Goal: Task Accomplishment & Management: Manage account settings

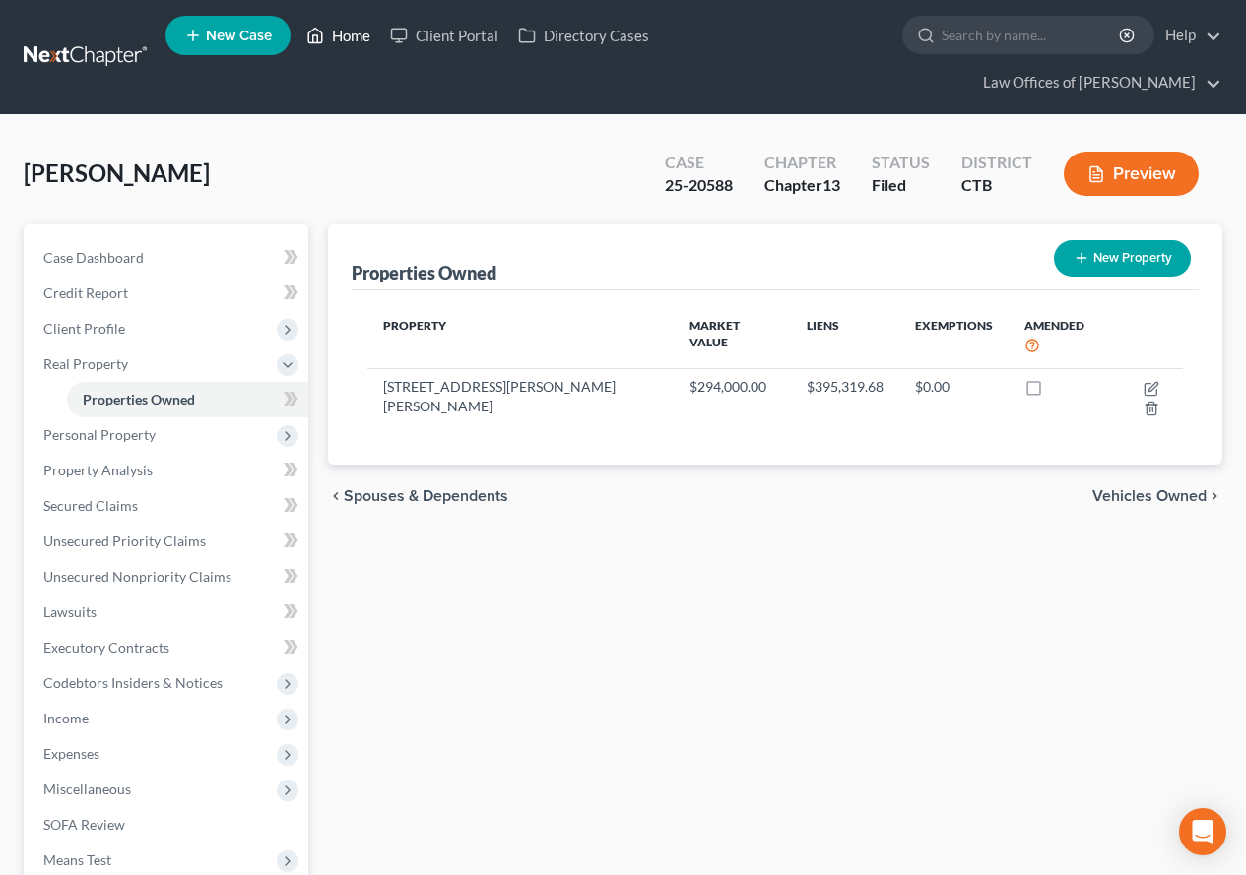
click at [347, 35] on link "Home" at bounding box center [338, 35] width 84 height 35
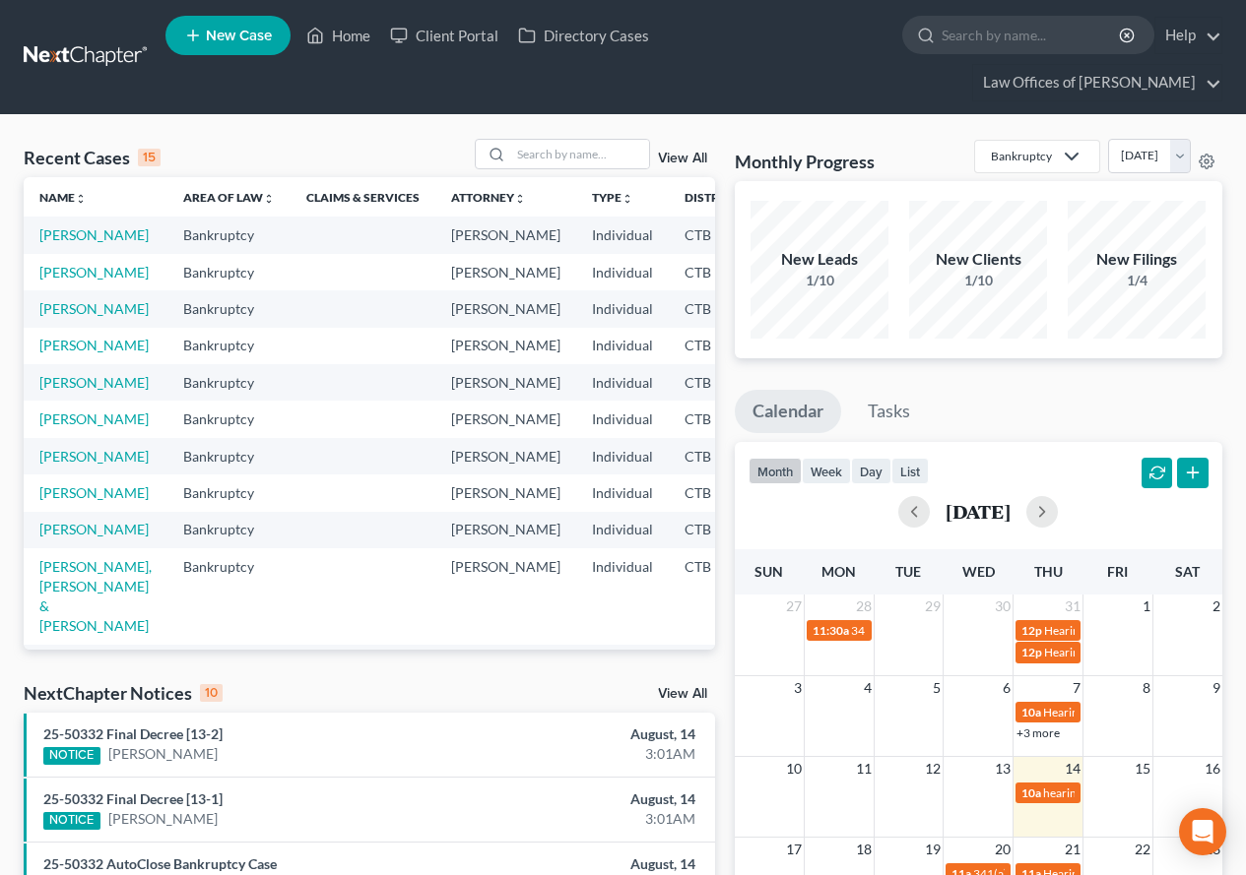
click at [682, 162] on link "View All" at bounding box center [682, 159] width 49 height 14
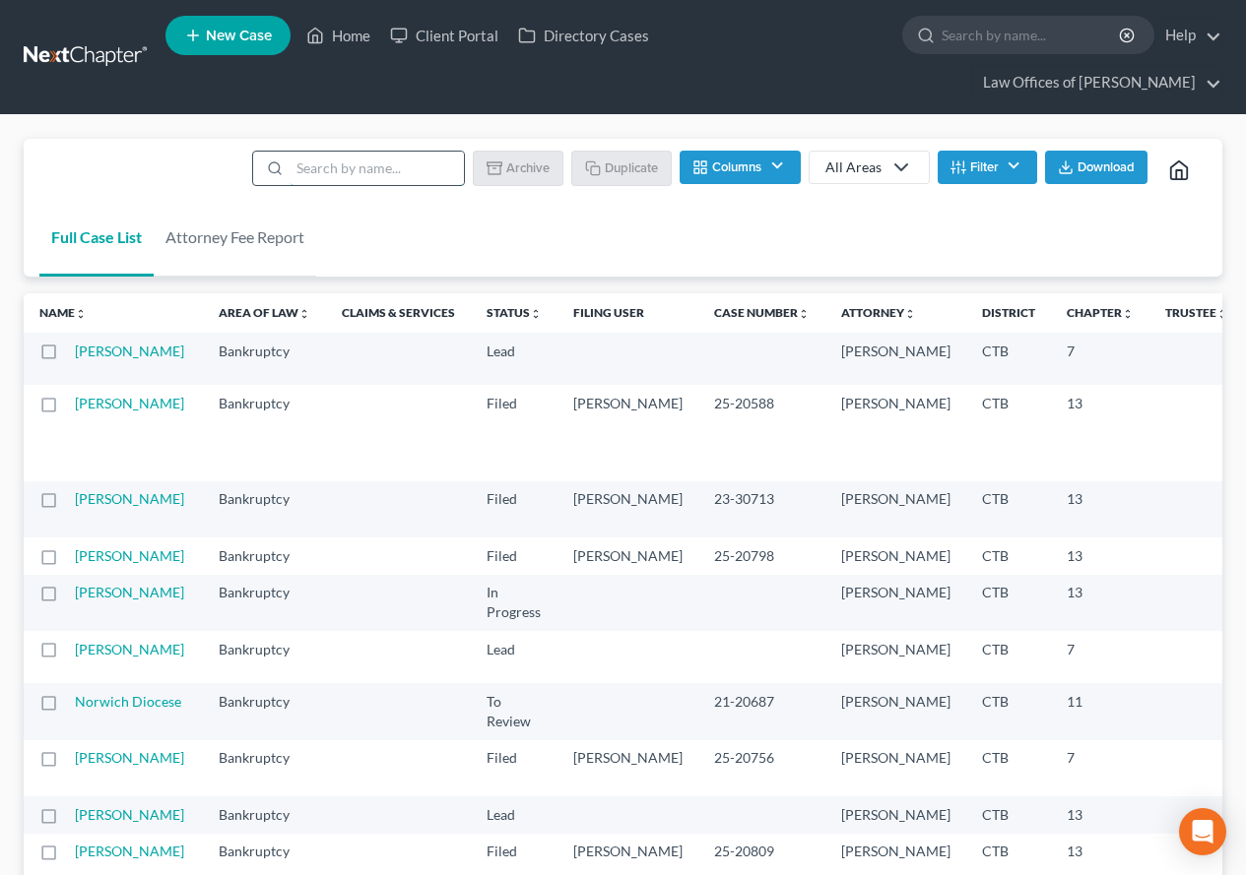
click at [332, 172] on input "search" at bounding box center [377, 168] width 174 height 33
type input "[PERSON_NAME]"
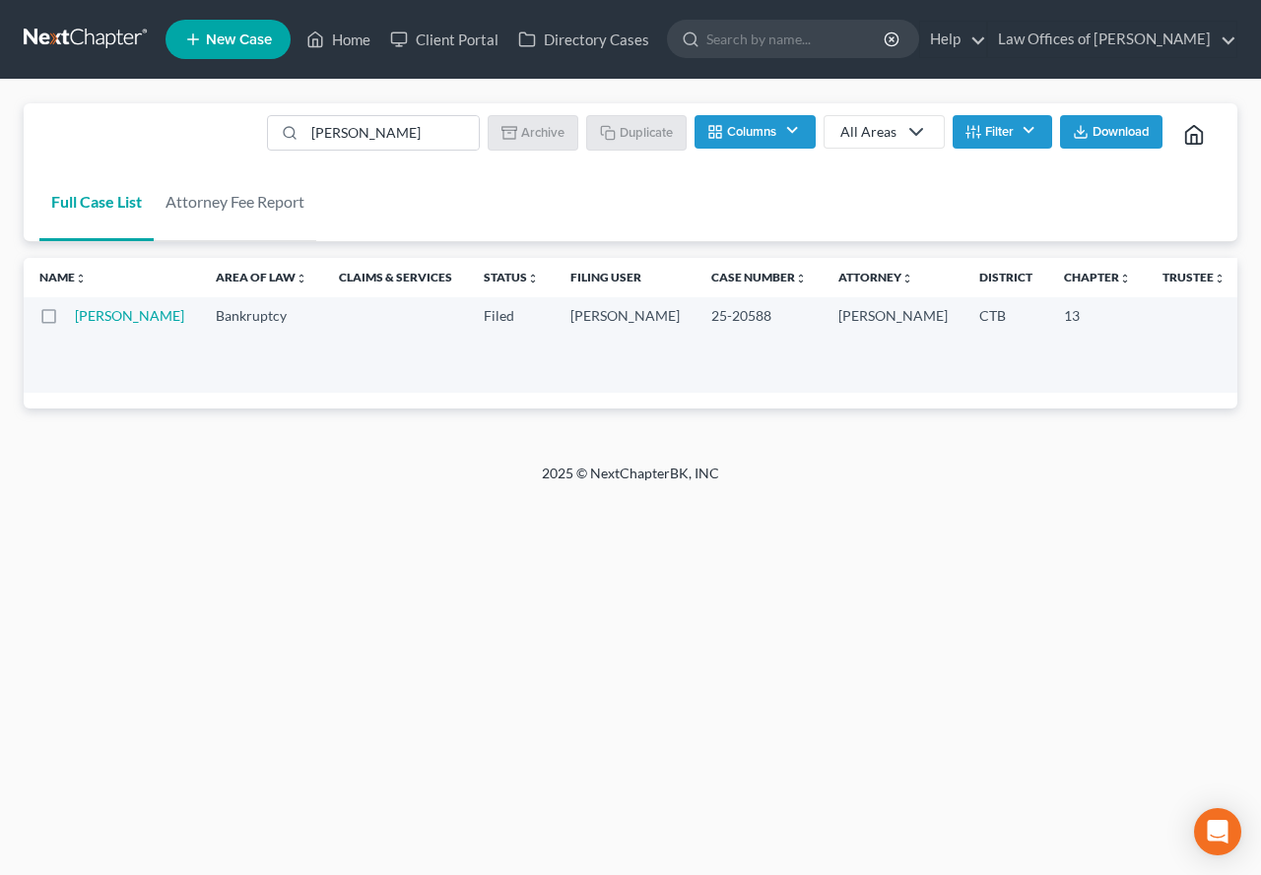
click at [915, 142] on icon at bounding box center [916, 132] width 24 height 24
click at [1041, 133] on button "Filter" at bounding box center [1001, 131] width 99 height 33
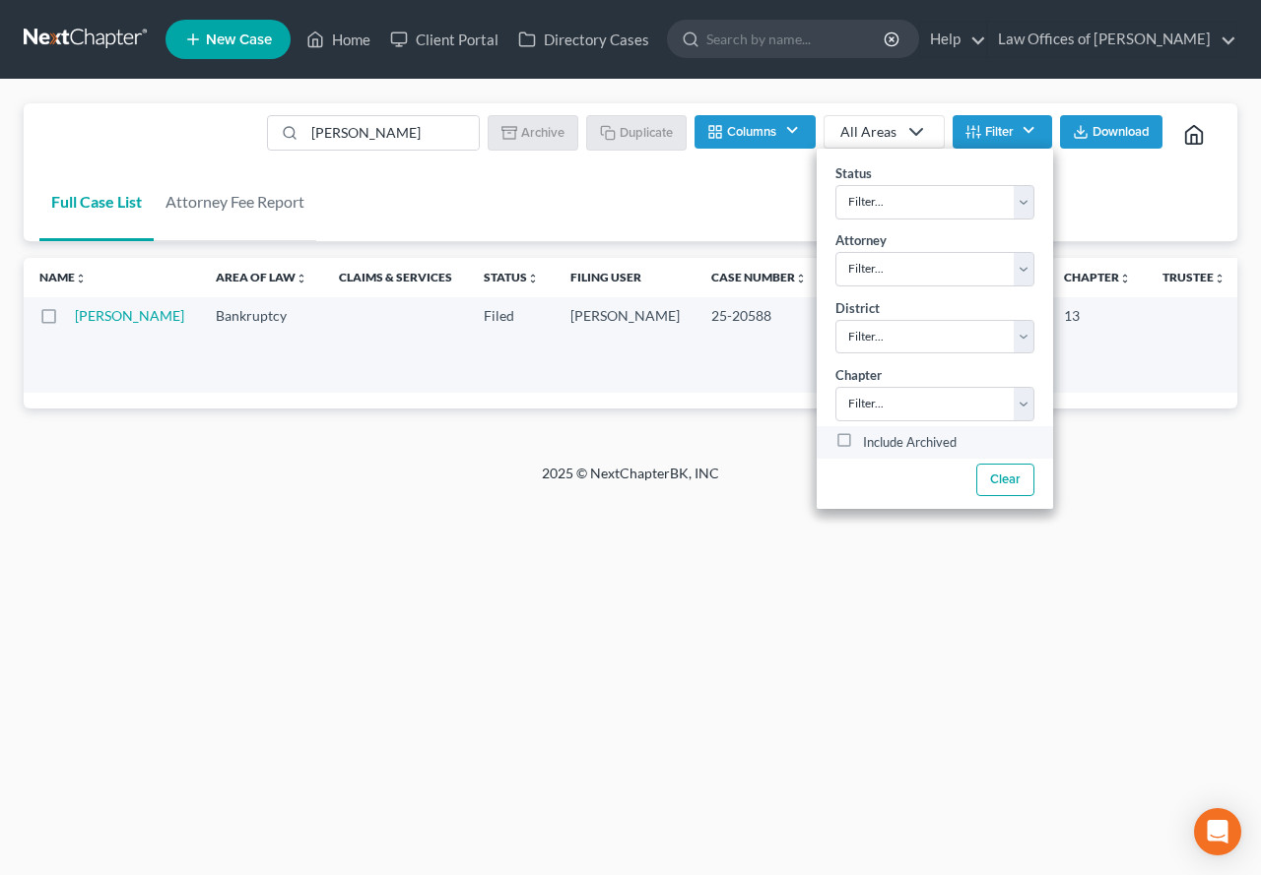
click at [863, 438] on label "Include Archived" at bounding box center [910, 442] width 94 height 24
click at [871, 438] on input "Include Archived" at bounding box center [877, 436] width 13 height 13
checkbox input "true"
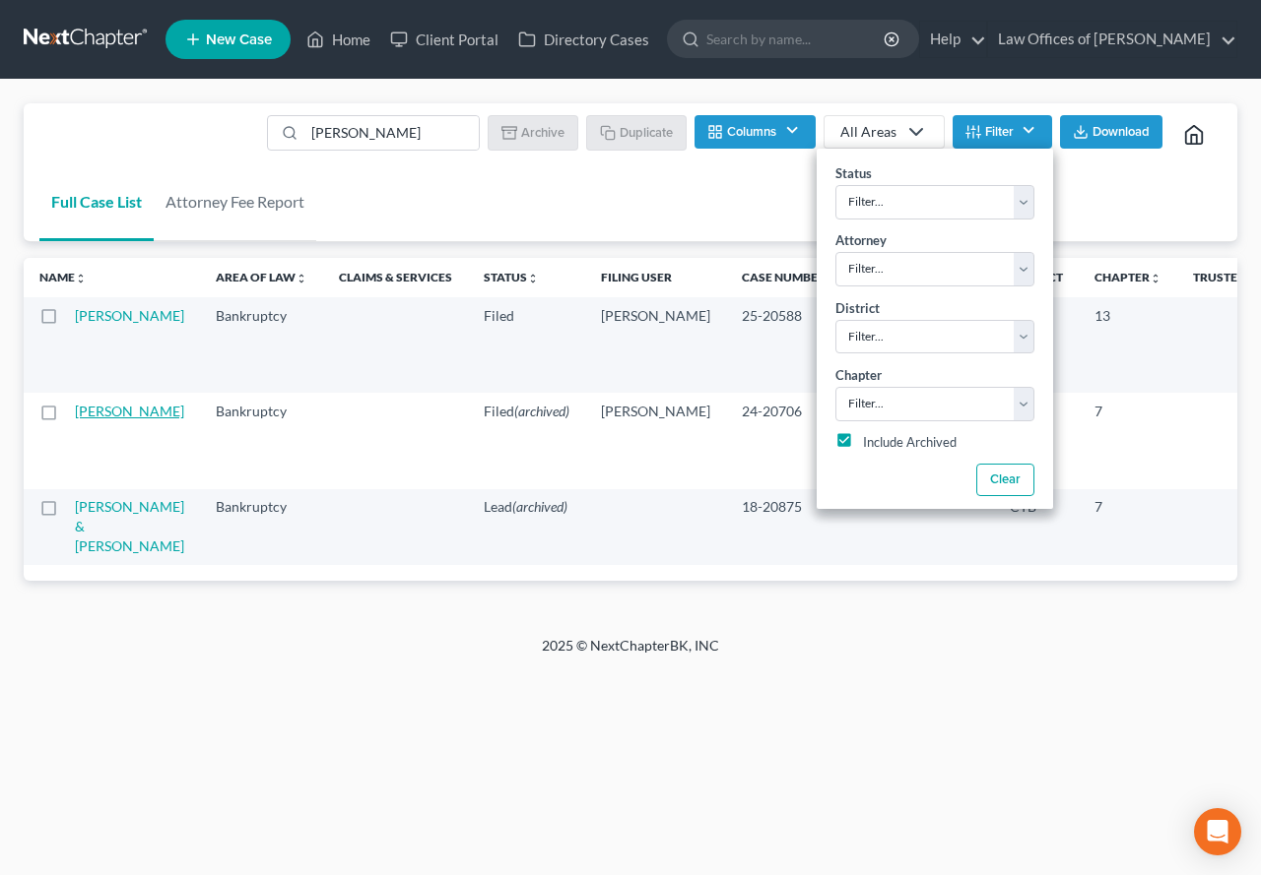
click at [98, 418] on link "[PERSON_NAME]" at bounding box center [129, 411] width 109 height 17
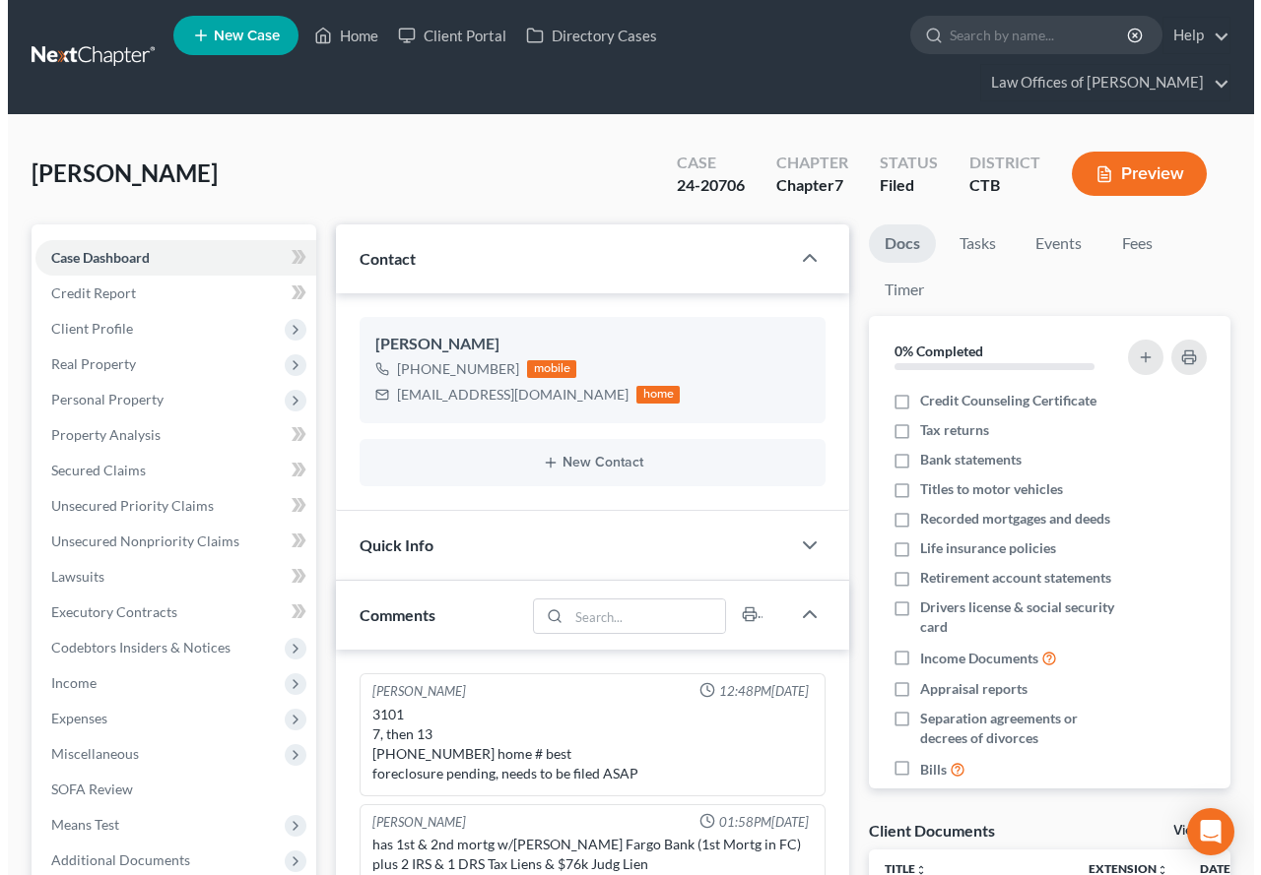
scroll to position [30, 0]
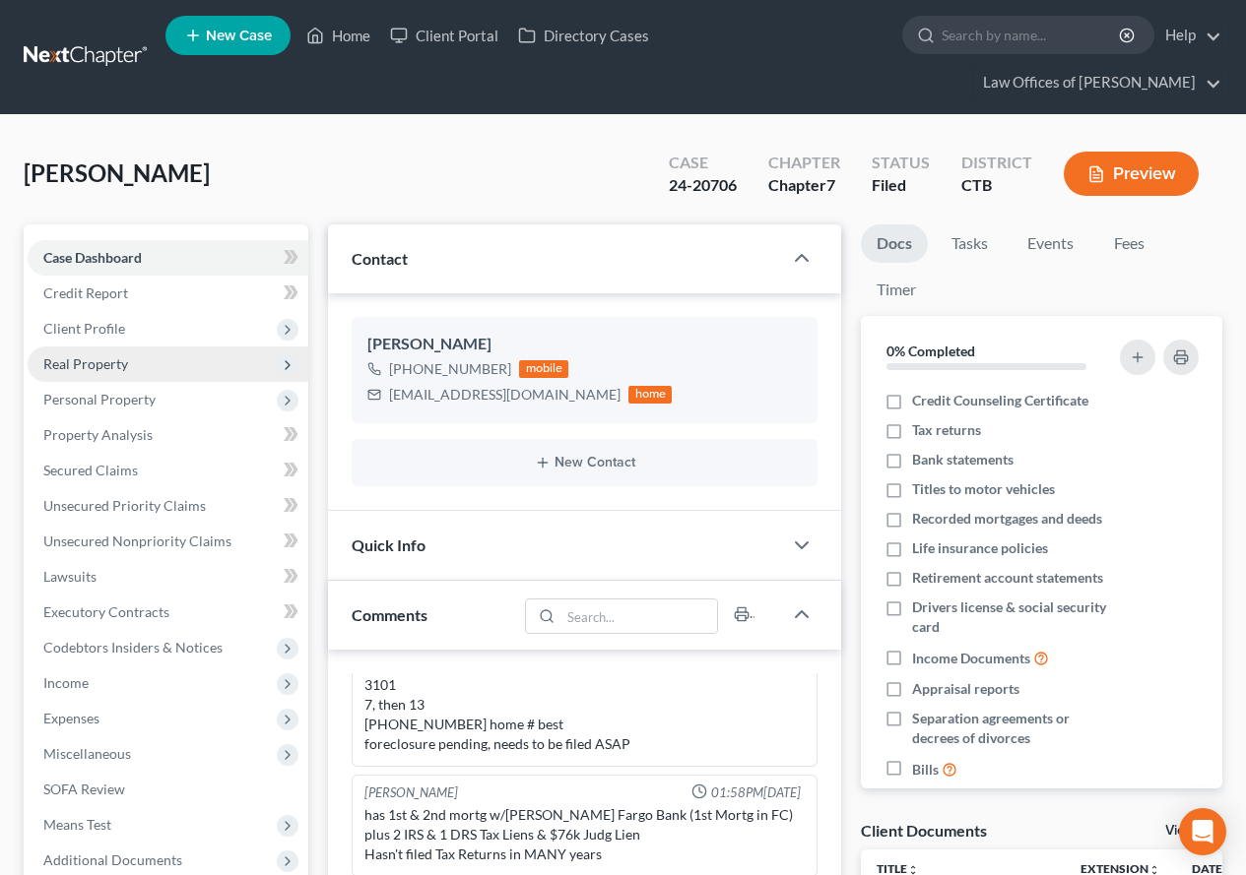
click at [95, 367] on span "Real Property" at bounding box center [85, 364] width 85 height 17
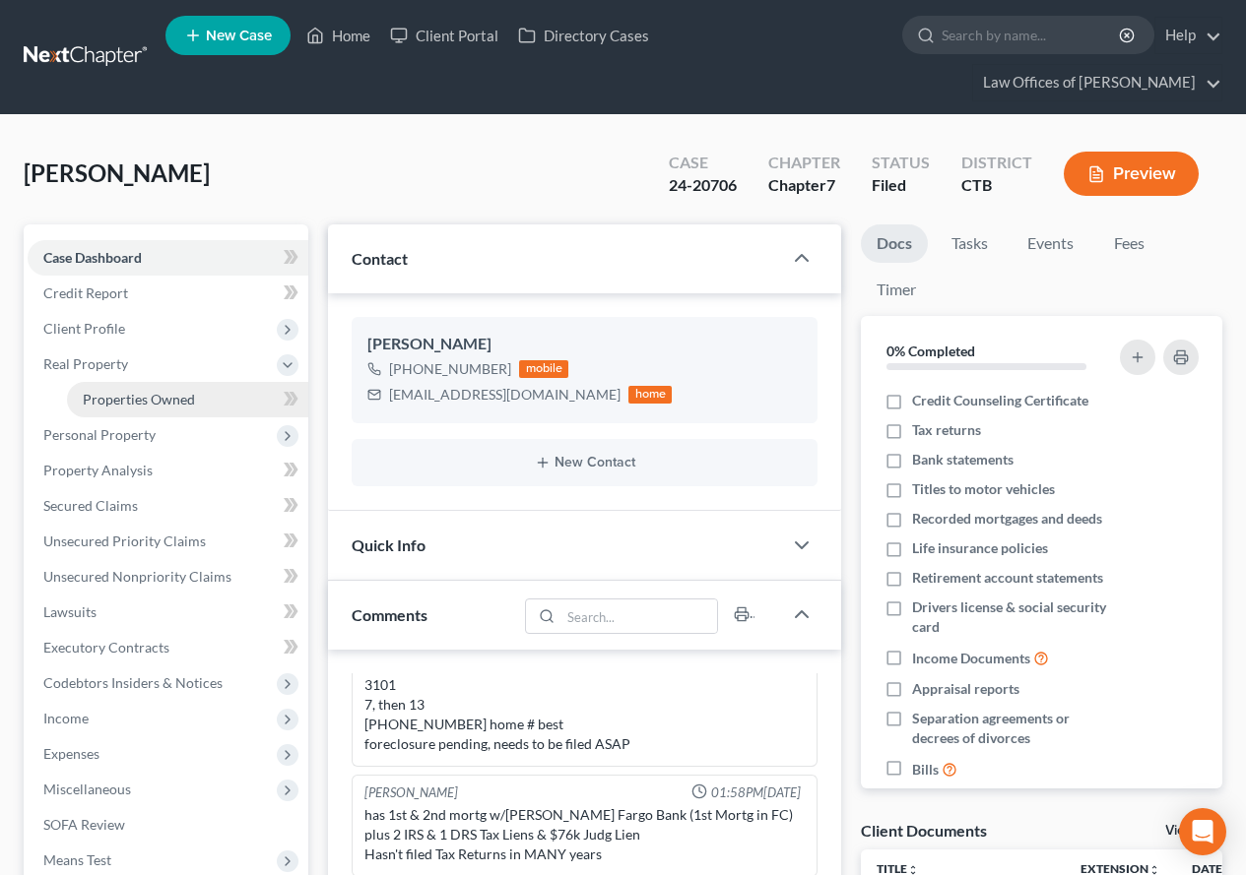
click at [95, 391] on span "Properties Owned" at bounding box center [139, 399] width 112 height 17
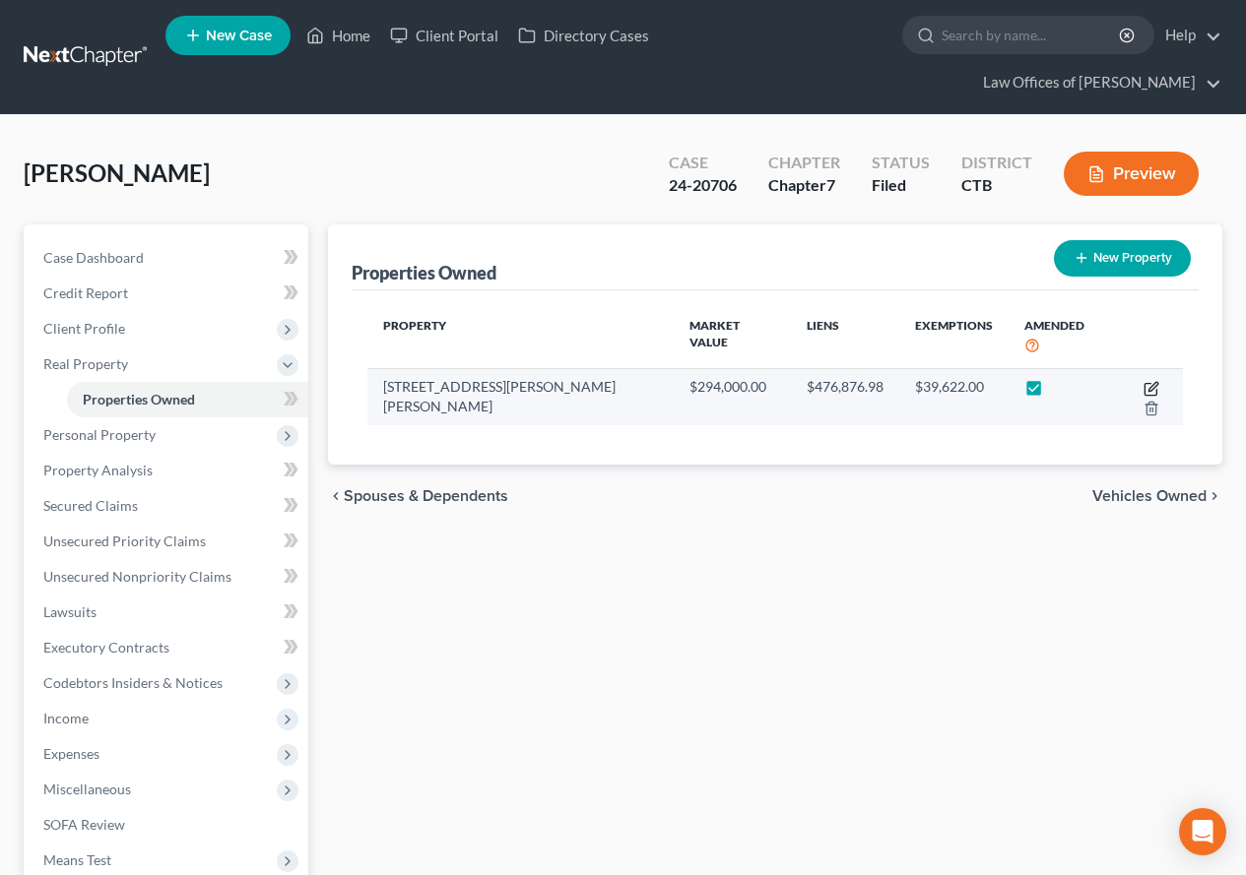
click at [1143, 381] on icon "button" at bounding box center [1151, 389] width 16 height 16
select select "6"
select select "5"
select select "0"
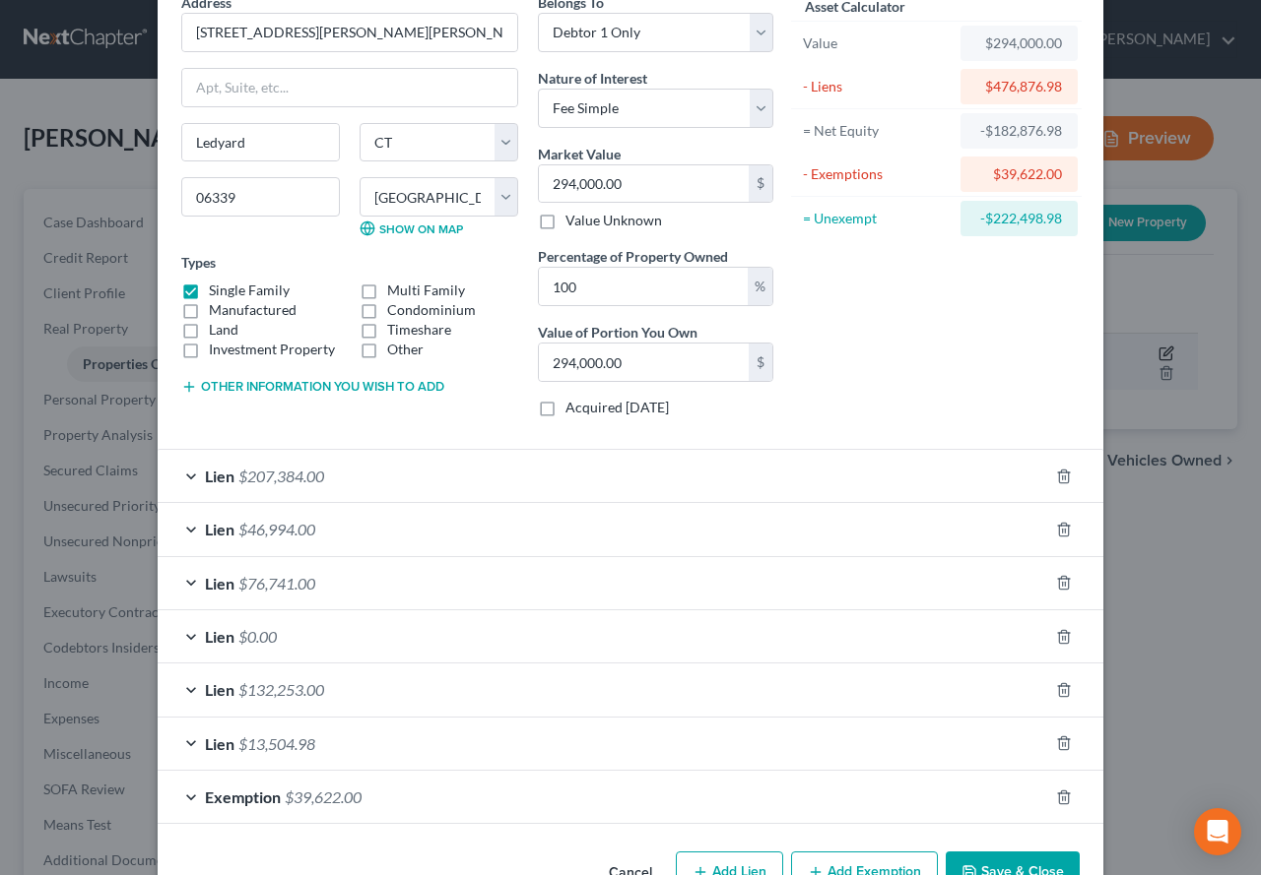
scroll to position [156, 0]
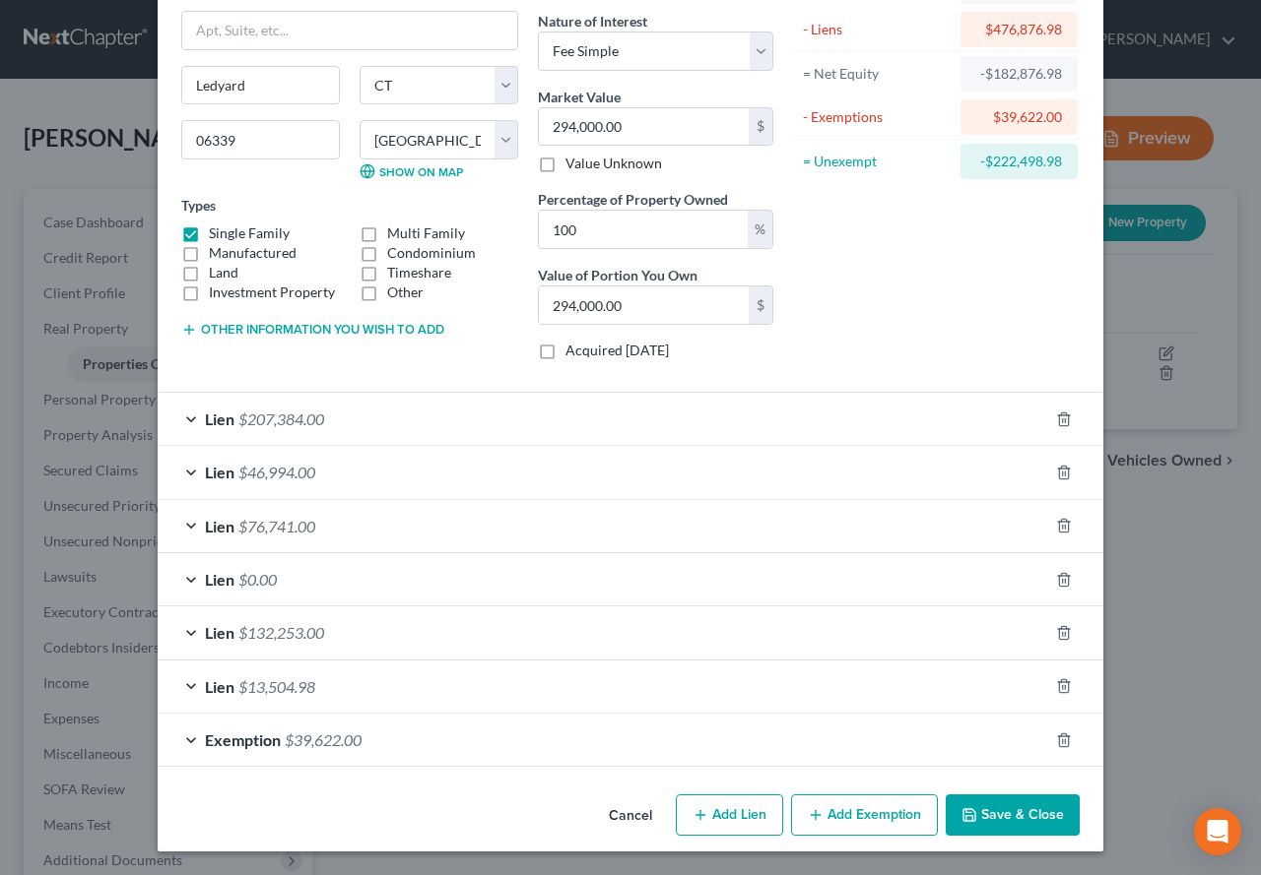
click at [178, 468] on div "Lien $46,994.00" at bounding box center [603, 472] width 890 height 52
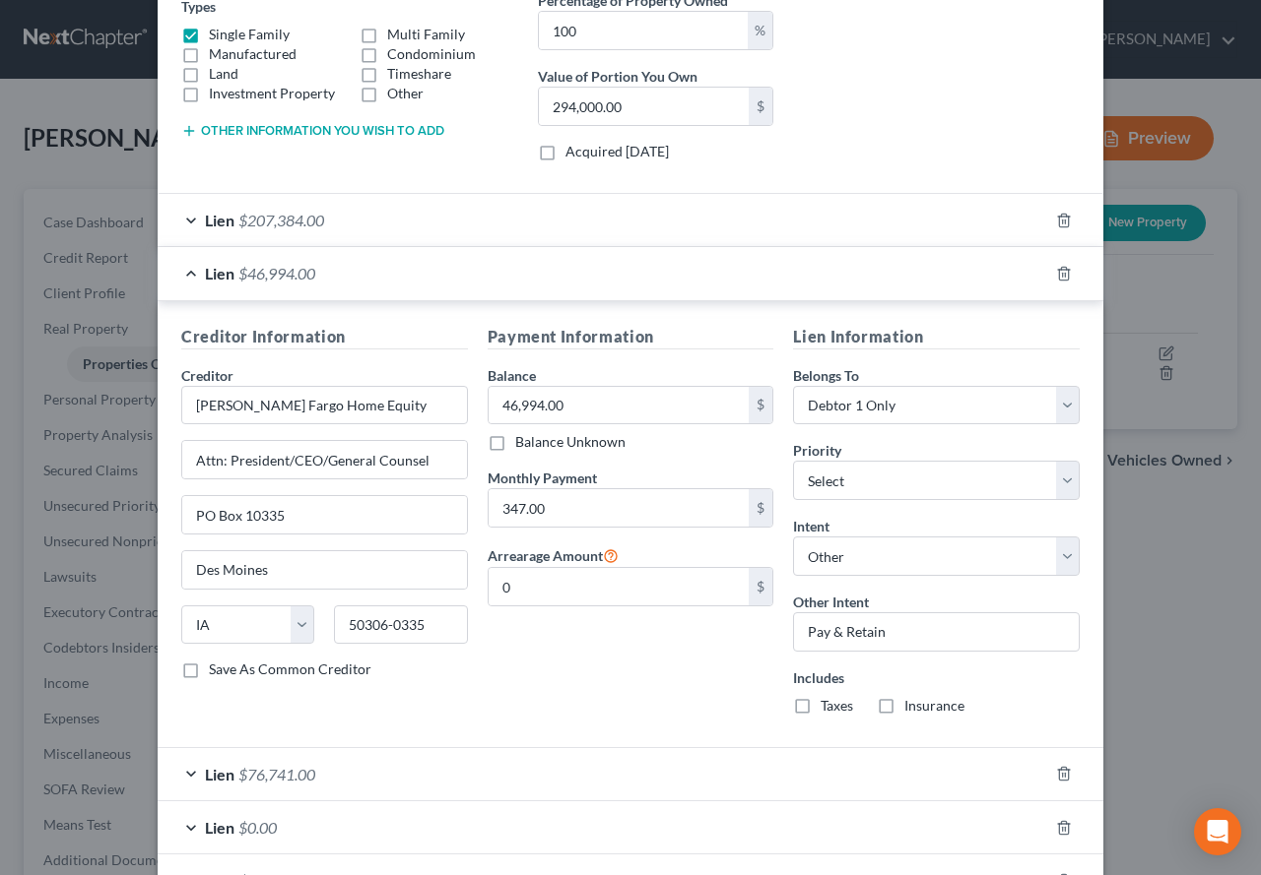
scroll to position [451, 0]
